Goal: Navigation & Orientation: Find specific page/section

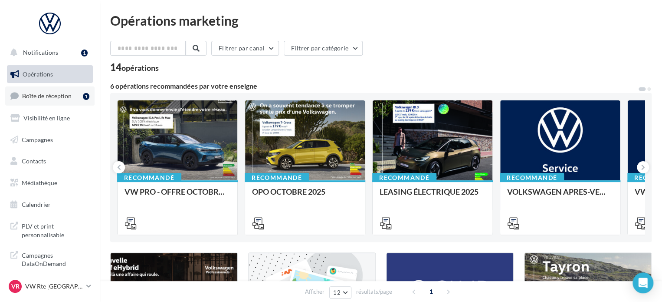
click at [56, 94] on span "Boîte de réception" at bounding box center [46, 95] width 49 height 7
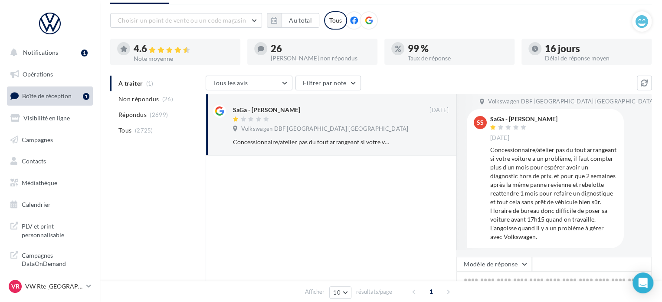
scroll to position [8, 0]
click at [87, 282] on icon at bounding box center [88, 285] width 5 height 7
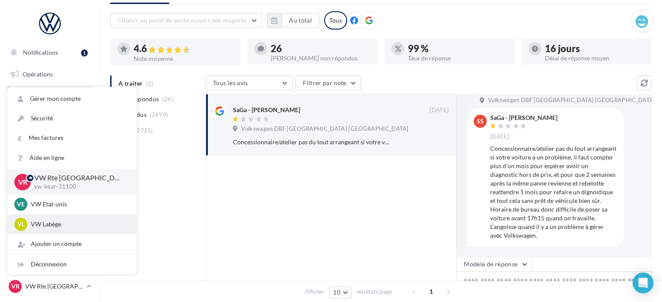
click at [71, 231] on div "VL VW Labège vw-kear-31670" at bounding box center [71, 224] width 129 height 20
click at [51, 227] on p "VW Labège" at bounding box center [79, 224] width 96 height 9
